Goal: Navigation & Orientation: Find specific page/section

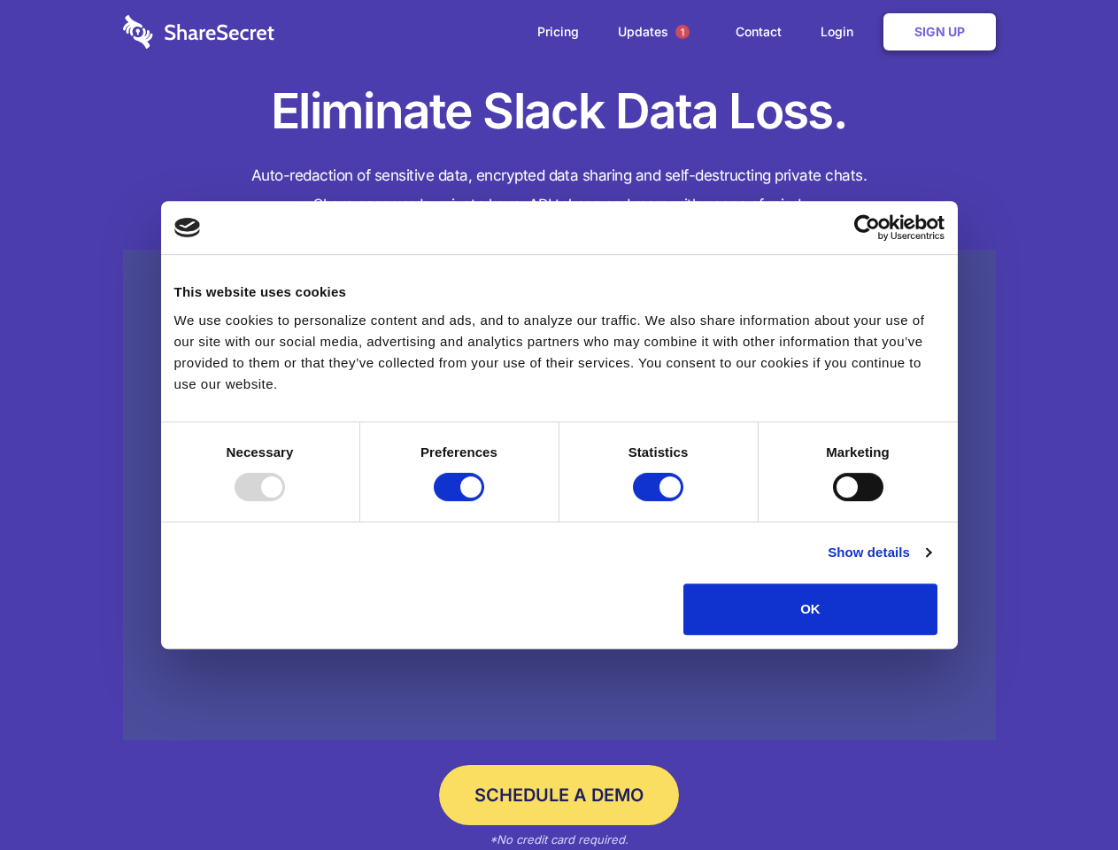
click at [285, 501] on div at bounding box center [260, 487] width 50 height 28
click at [484, 501] on input "Preferences" at bounding box center [459, 487] width 50 height 28
checkbox input "false"
click at [660, 501] on input "Statistics" at bounding box center [658, 487] width 50 height 28
checkbox input "false"
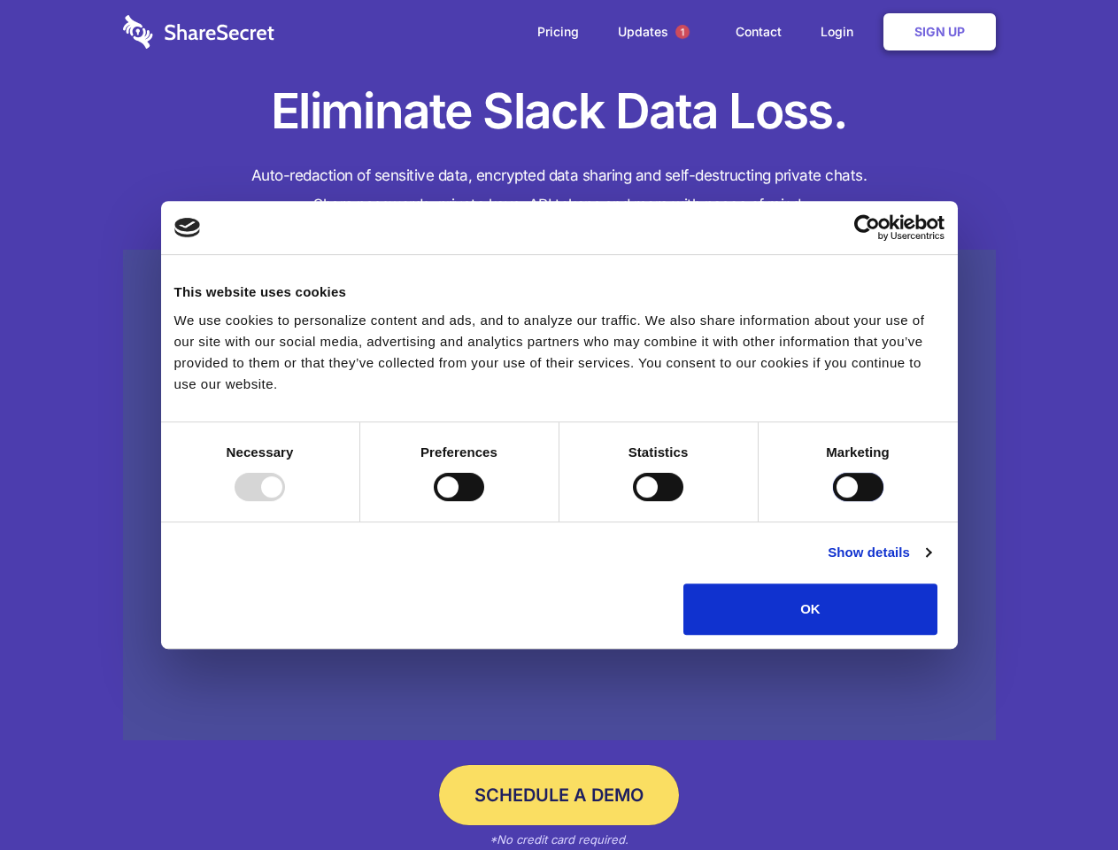
click at [833, 501] on input "Marketing" at bounding box center [858, 487] width 50 height 28
checkbox input "true"
click at [930, 563] on link "Show details" at bounding box center [879, 552] width 103 height 21
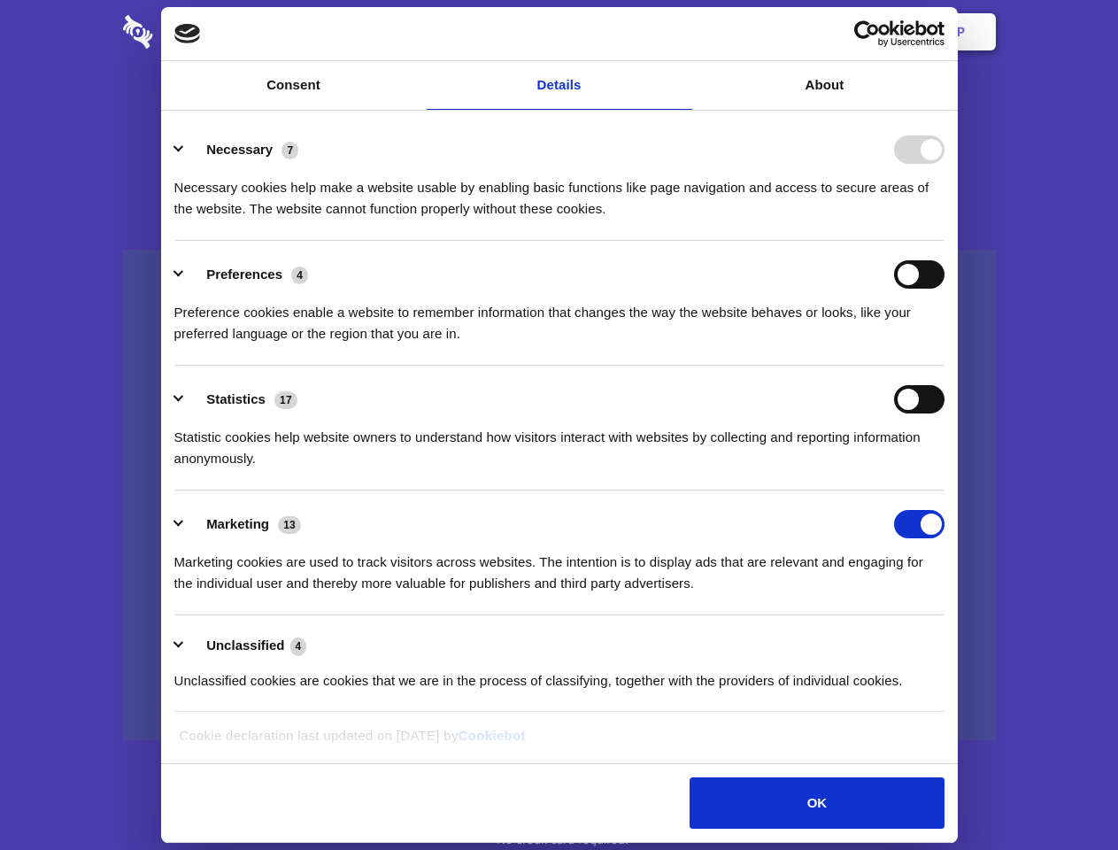
click at [944, 241] on li "Necessary 7 Necessary cookies help make a website usable by enabling basic func…" at bounding box center [559, 178] width 770 height 125
click at [682, 32] on span "1" at bounding box center [682, 32] width 14 height 14
